Goal: Task Accomplishment & Management: Manage account settings

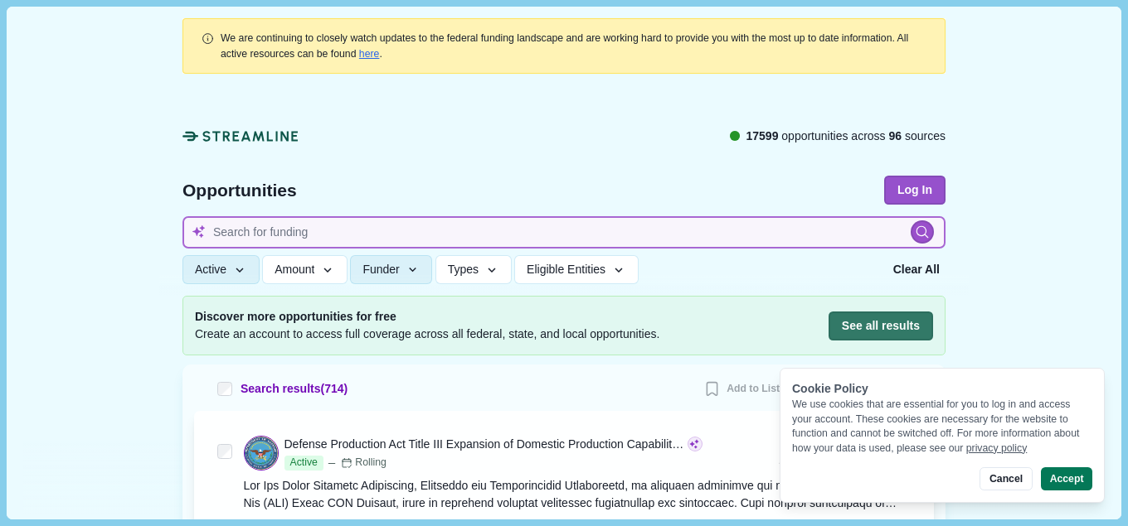
click at [468, 231] on input at bounding box center [563, 232] width 763 height 32
type input "w10a"
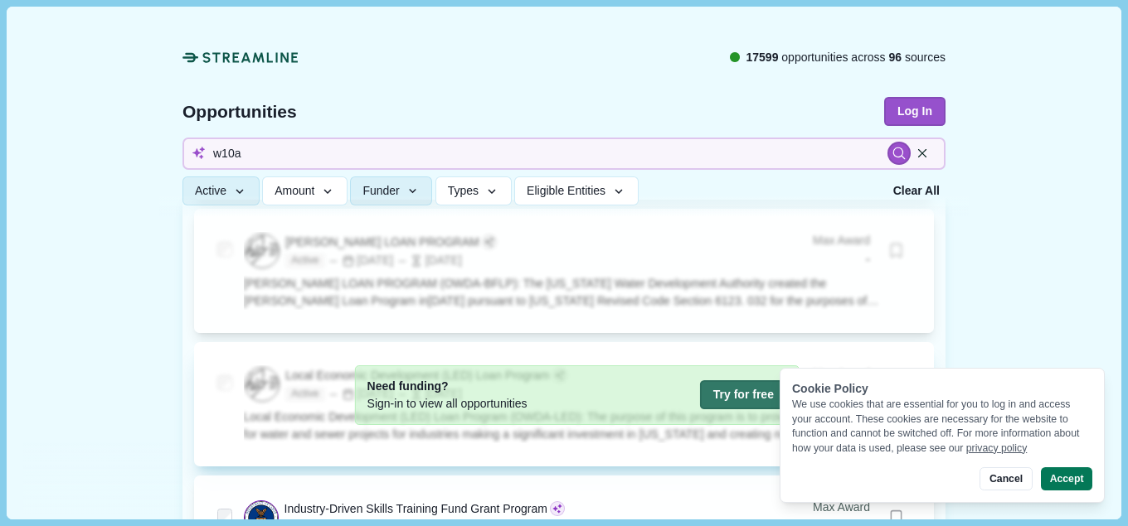
scroll to position [567, 0]
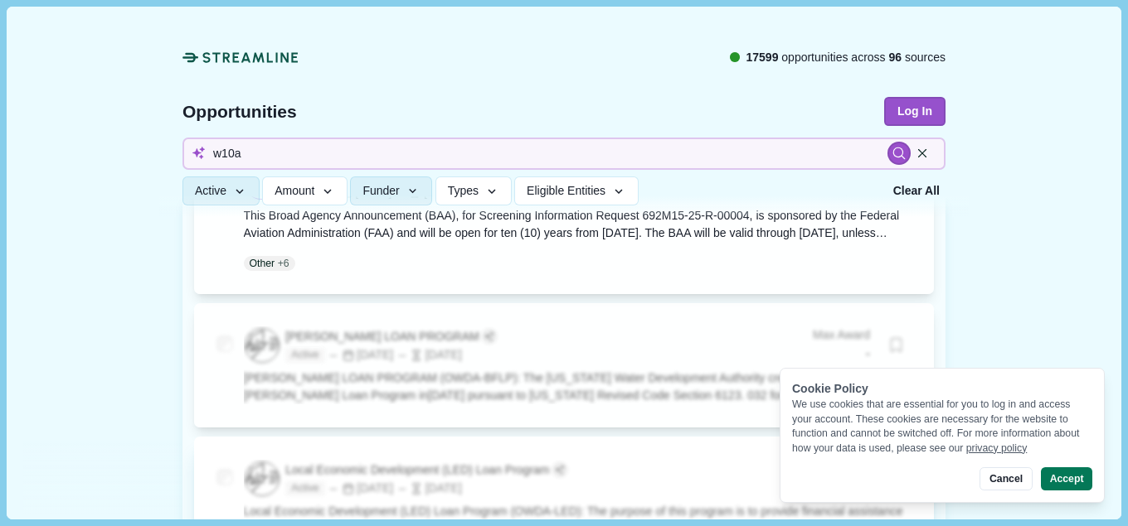
click at [1059, 479] on button "Accept" at bounding box center [1065, 479] width 51 height 23
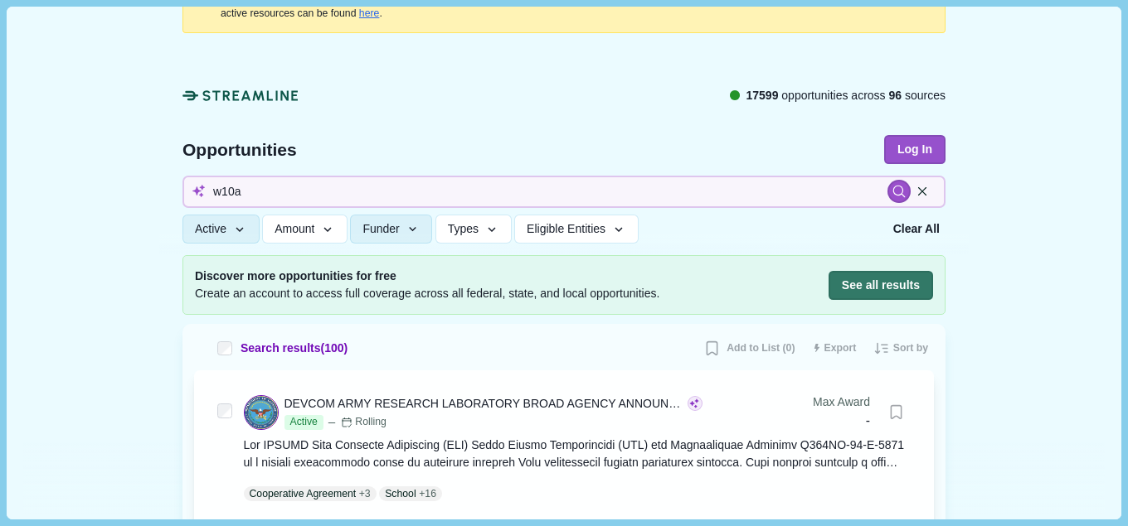
scroll to position [0, 0]
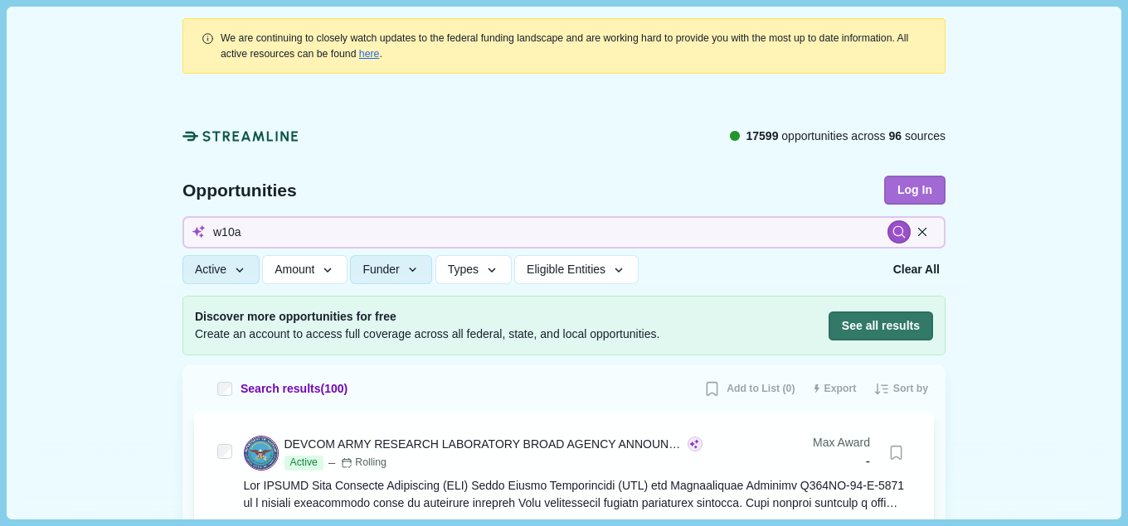
click at [924, 192] on button "Log In" at bounding box center [914, 190] width 61 height 29
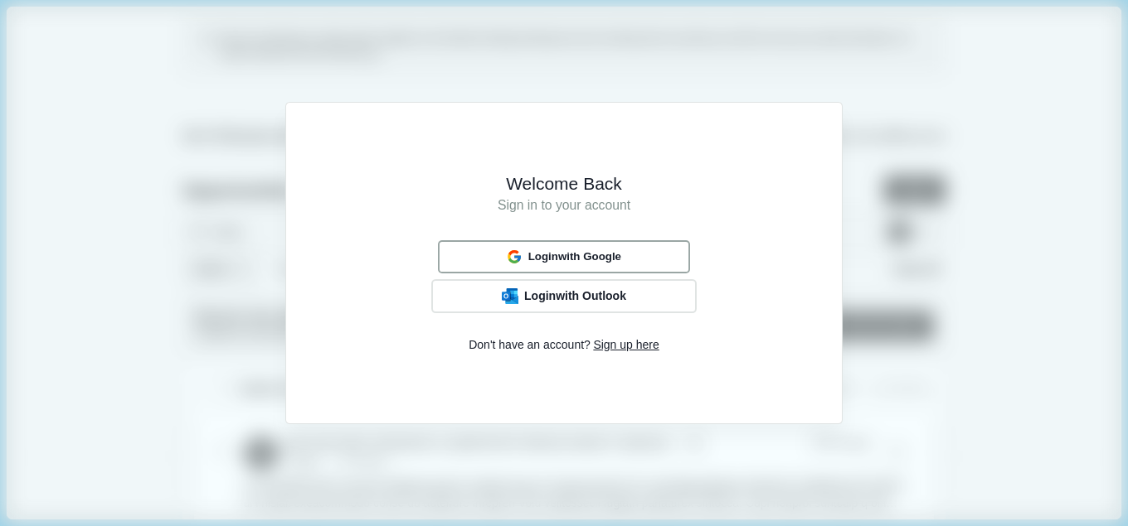
click at [618, 257] on span "Login with Google" at bounding box center [574, 256] width 93 height 13
